Goal: Transaction & Acquisition: Purchase product/service

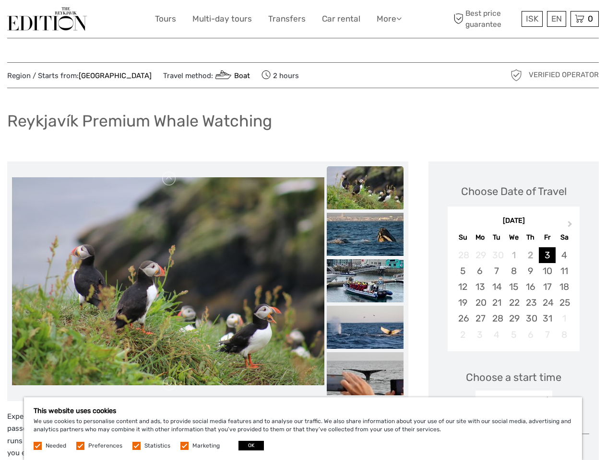
click at [388, 19] on link "More" at bounding box center [388, 19] width 25 height 14
click at [399, 18] on icon at bounding box center [398, 18] width 5 height 8
click at [531, 19] on span "ISK" at bounding box center [532, 19] width 12 height 10
click at [556, 19] on div "EN English Español Deutsch" at bounding box center [556, 19] width 19 height 16
click at [584, 19] on div "0 Items Total 0 ISK Checkout The shopping cart is empty." at bounding box center [584, 19] width 28 height 16
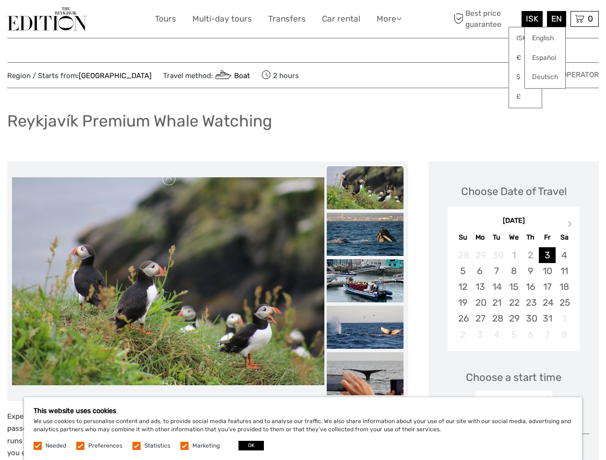
click at [168, 281] on img at bounding box center [168, 281] width 312 height 208
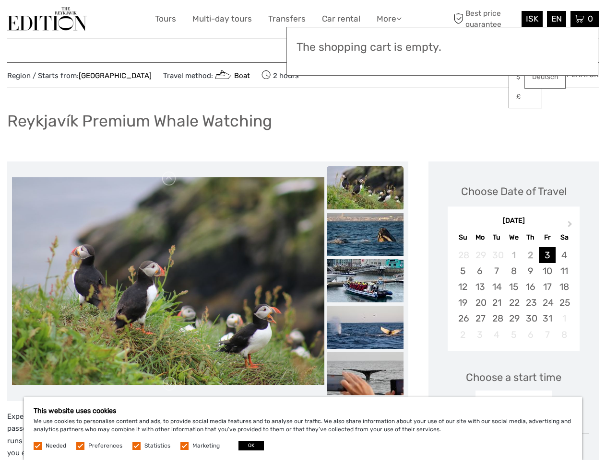
click at [169, 179] on link at bounding box center [169, 178] width 15 height 15
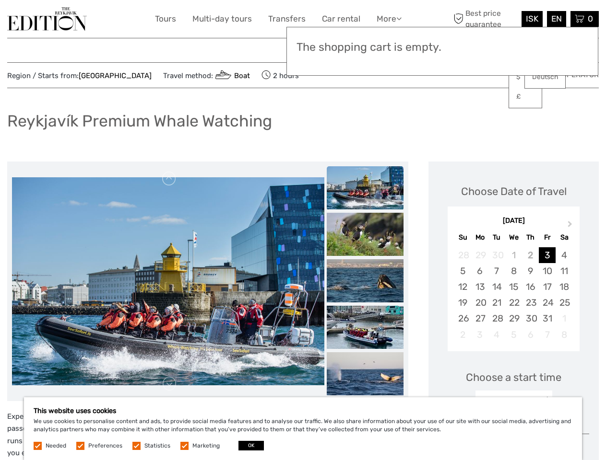
click at [169, 384] on link at bounding box center [169, 383] width 15 height 15
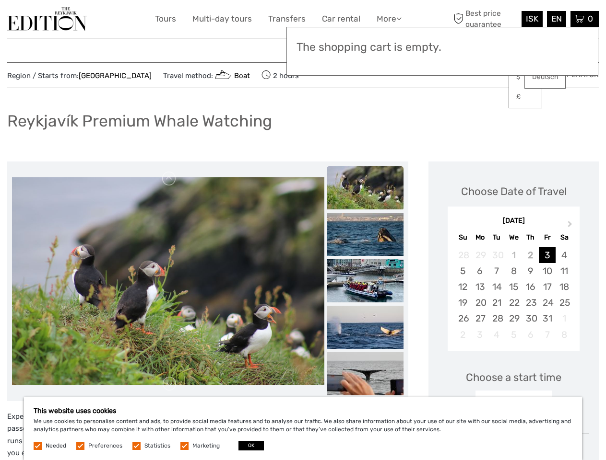
click at [365, 49] on h3 "The shopping cart is empty." at bounding box center [442, 47] width 292 height 13
click at [365, 48] on h3 "The shopping cart is empty." at bounding box center [442, 47] width 292 height 13
